Goal: Check status: Check status

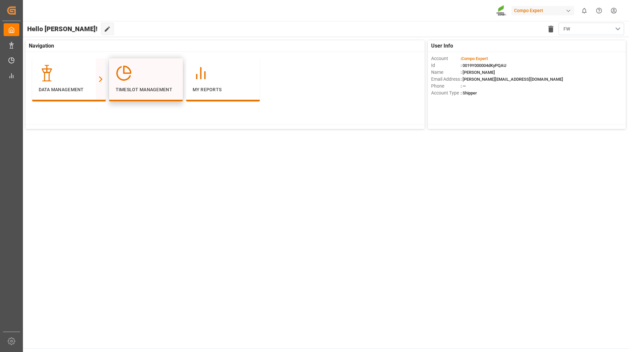
click at [132, 79] on div at bounding box center [146, 73] width 61 height 16
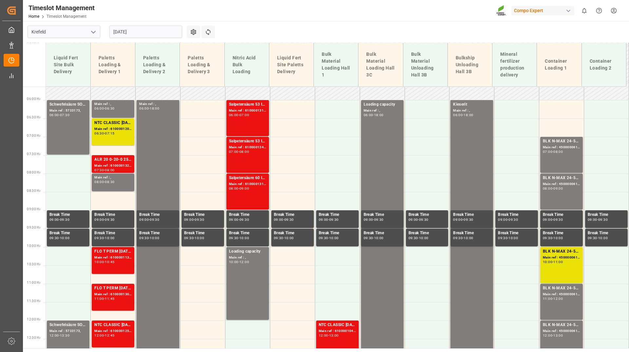
scroll to position [273, 0]
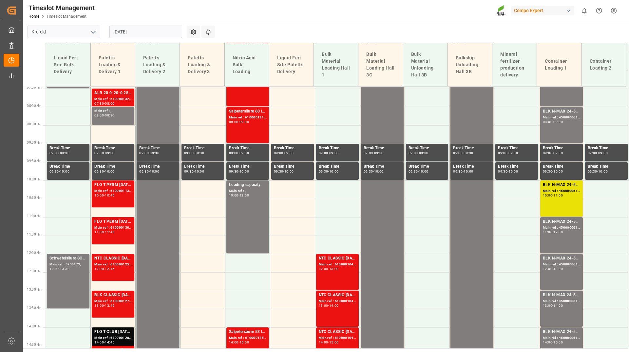
click at [118, 35] on input "[DATE]" at bounding box center [145, 32] width 73 height 12
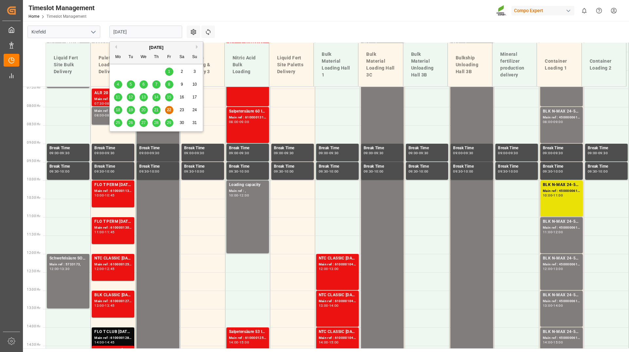
click at [147, 120] on div "27" at bounding box center [144, 123] width 8 height 8
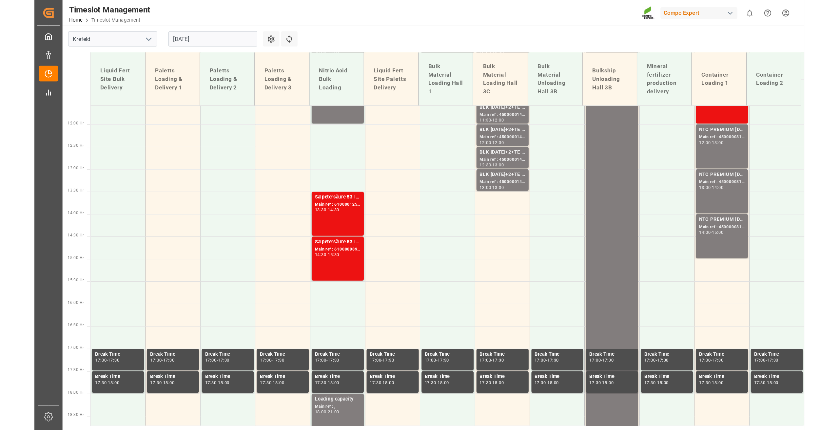
scroll to position [306, 0]
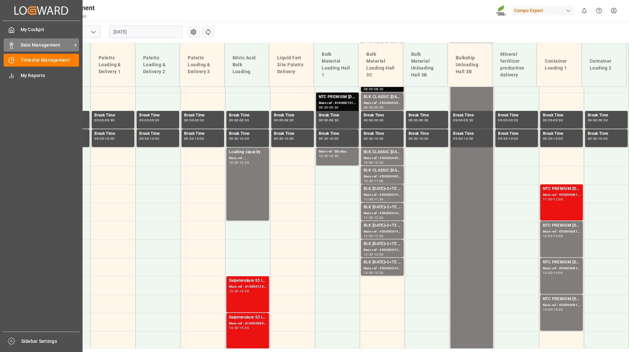
click at [21, 46] on span "Data Management" at bounding box center [47, 45] width 52 height 7
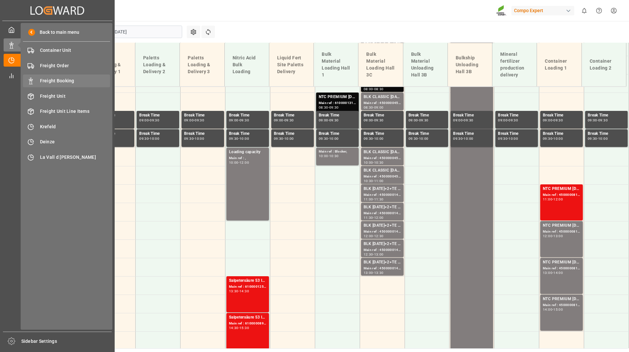
click at [61, 84] on span "Freight Booking" at bounding box center [75, 80] width 70 height 7
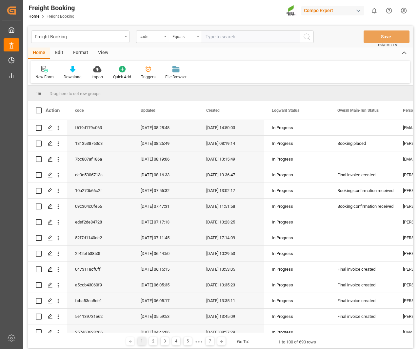
click at [163, 40] on div "code" at bounding box center [152, 36] width 33 height 12
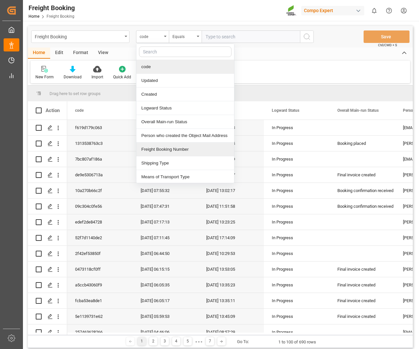
click at [174, 147] on div "Freight Booking Number" at bounding box center [185, 150] width 98 height 14
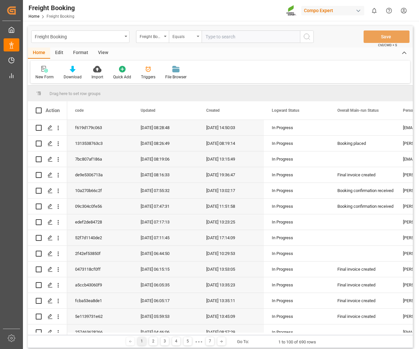
click at [189, 33] on div "Equals" at bounding box center [183, 36] width 22 height 8
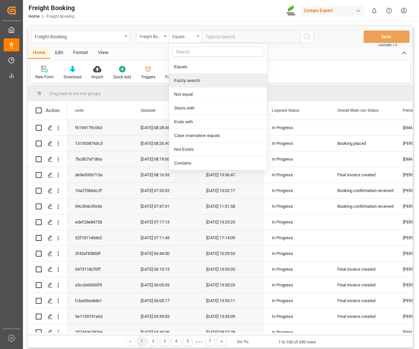
click at [191, 78] on div "Fuzzy search" at bounding box center [218, 81] width 98 height 14
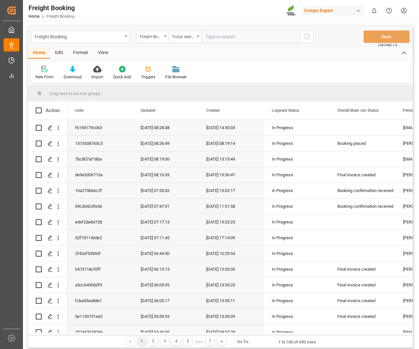
click at [231, 34] on input "text" at bounding box center [251, 36] width 98 height 12
type input "6200000210"
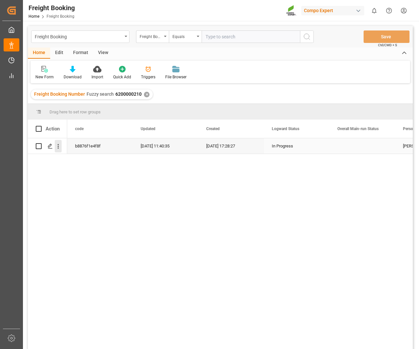
click at [58, 147] on icon "open menu" at bounding box center [58, 146] width 7 height 7
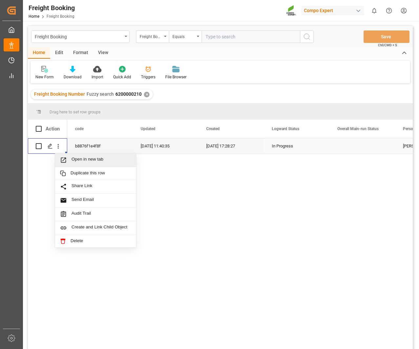
click at [71, 158] on span "Open in new tab" at bounding box center [101, 160] width 60 height 7
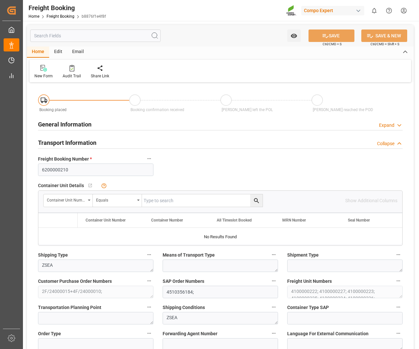
type input "0"
type input "153216"
type input "08.07.2025 01:00"
type input "10.07.2025 17:28"
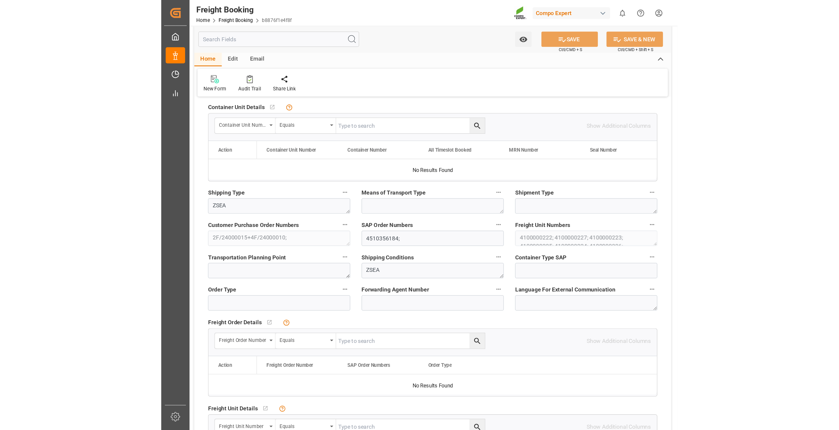
scroll to position [98, 0]
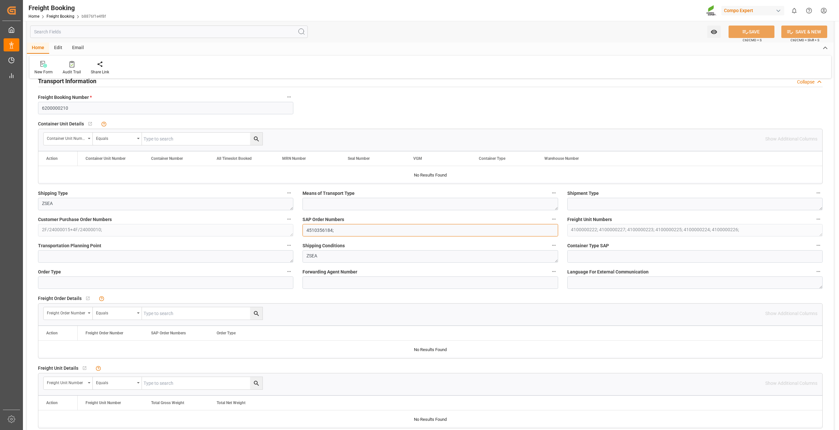
scroll to position [0, 0]
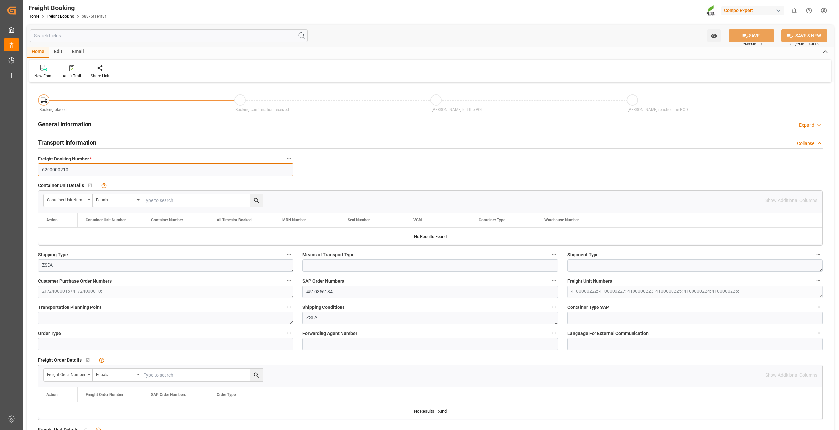
drag, startPoint x: 78, startPoint y: 171, endPoint x: 26, endPoint y: 170, distance: 51.8
click at [116, 157] on label "Freight Booking Number *" at bounding box center [165, 158] width 255 height 9
click at [285, 157] on button "Freight Booking Number *" at bounding box center [289, 158] width 9 height 9
drag, startPoint x: 346, startPoint y: 291, endPoint x: 309, endPoint y: 291, distance: 36.7
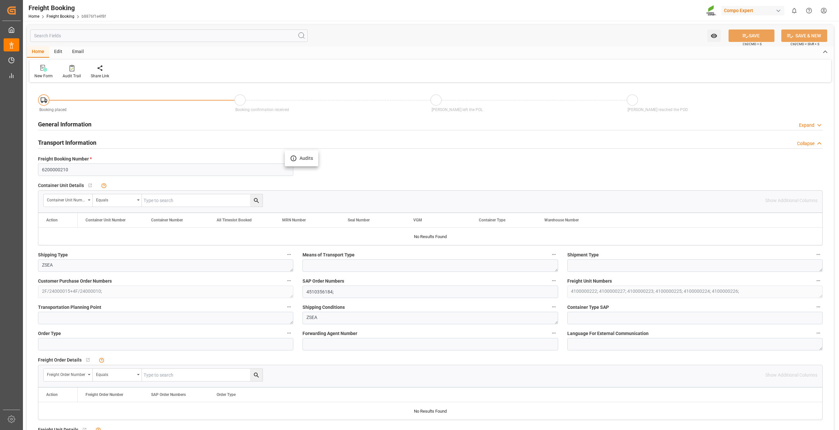
click at [309, 291] on div at bounding box center [419, 215] width 839 height 430
click at [330, 294] on input "4510356184;" at bounding box center [430, 292] width 255 height 12
click at [346, 294] on input "4510356184;" at bounding box center [430, 292] width 255 height 12
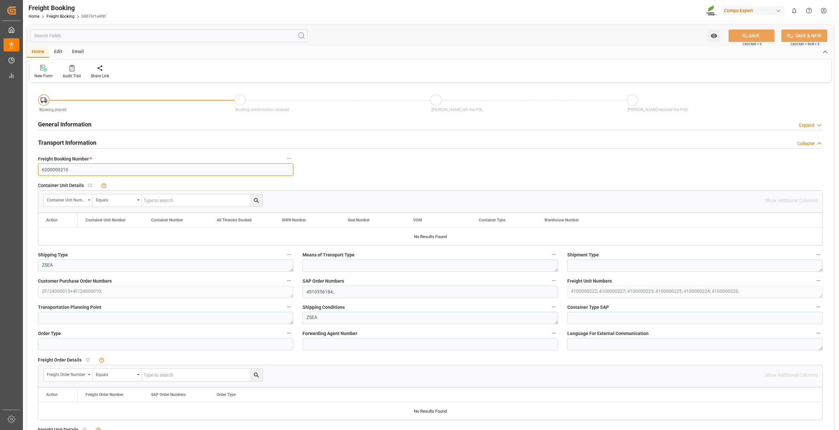
drag, startPoint x: 48, startPoint y: 168, endPoint x: 23, endPoint y: 168, distance: 24.6
click at [105, 169] on input "6200000210" at bounding box center [165, 170] width 255 height 12
click at [105, 159] on label "Freight Booking Number *" at bounding box center [165, 158] width 255 height 9
click at [285, 159] on button "Freight Booking Number *" at bounding box center [289, 158] width 9 height 9
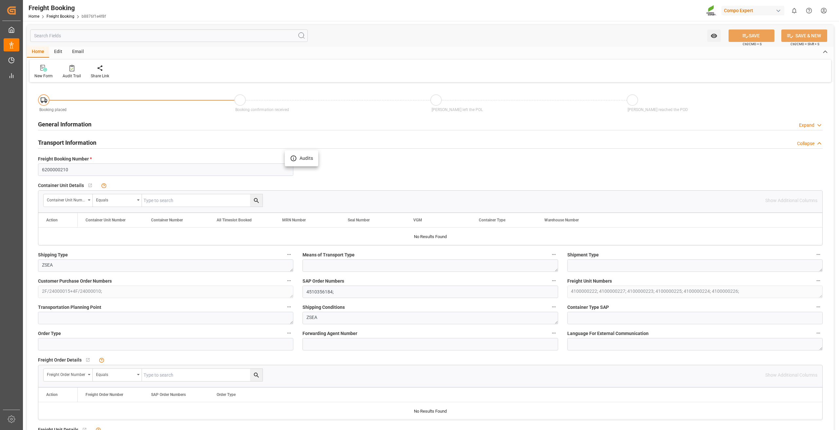
click at [343, 173] on div at bounding box center [419, 215] width 839 height 430
